Goal: Find specific page/section: Find specific page/section

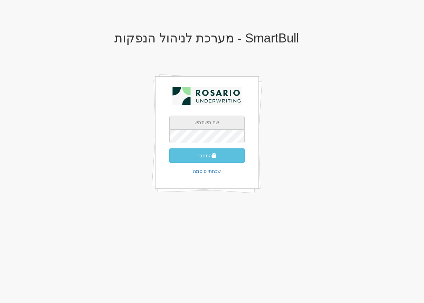
click at [223, 122] on input "text" at bounding box center [206, 123] width 75 height 14
type input "[EMAIL_ADDRESS][DOMAIN_NAME]"
click at [169, 148] on button "התחבר" at bounding box center [206, 155] width 75 height 15
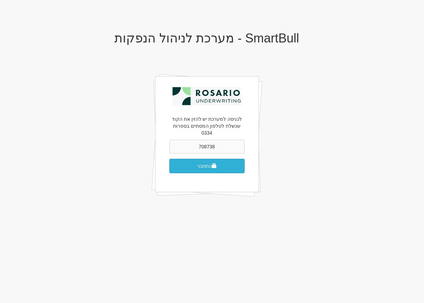
type input "708738"
click at [169, 159] on button "התחבר" at bounding box center [206, 166] width 75 height 15
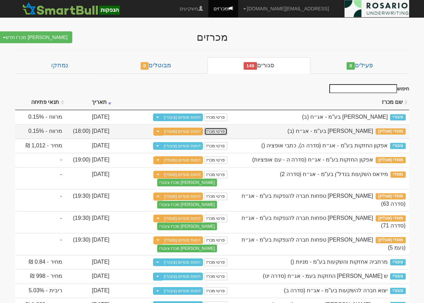
click at [220, 132] on link "פרטי מכרז" at bounding box center [215, 132] width 23 height 8
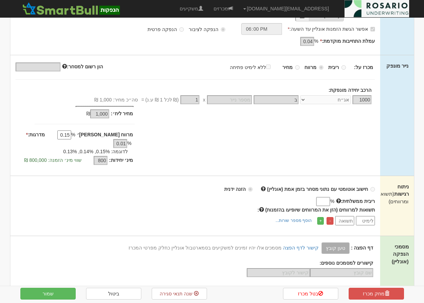
scroll to position [111, 0]
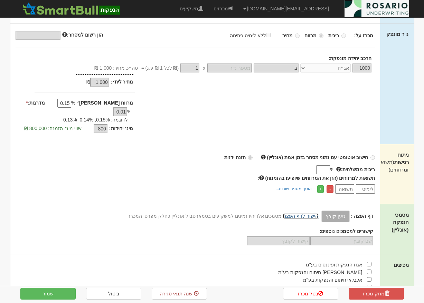
click at [306, 213] on link "קישור לדף הפצה" at bounding box center [301, 216] width 36 height 6
